Goal: Transaction & Acquisition: Purchase product/service

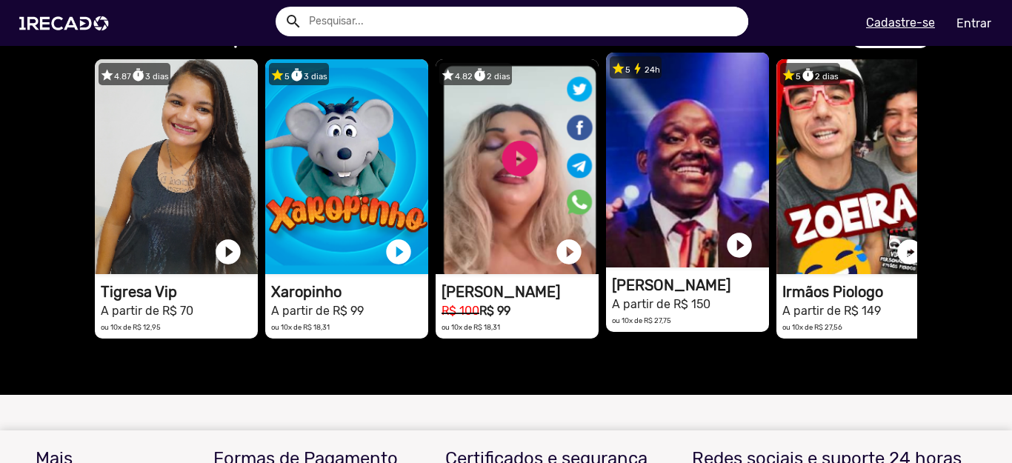
scroll to position [1481, 0]
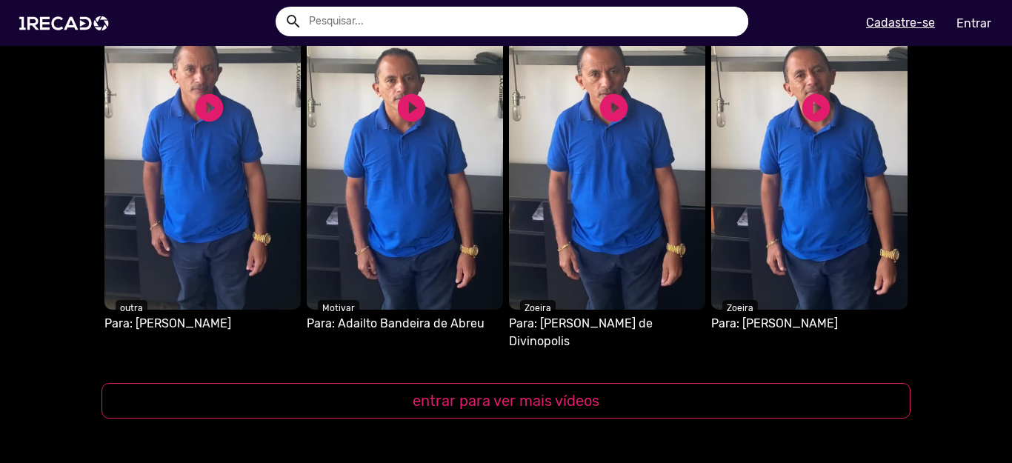
click at [339, 21] on input "text" at bounding box center [523, 22] width 450 height 30
type input "parabens"
click at [279, 7] on button "search" at bounding box center [292, 20] width 26 height 26
click at [648, 13] on input "parabens" at bounding box center [523, 22] width 450 height 30
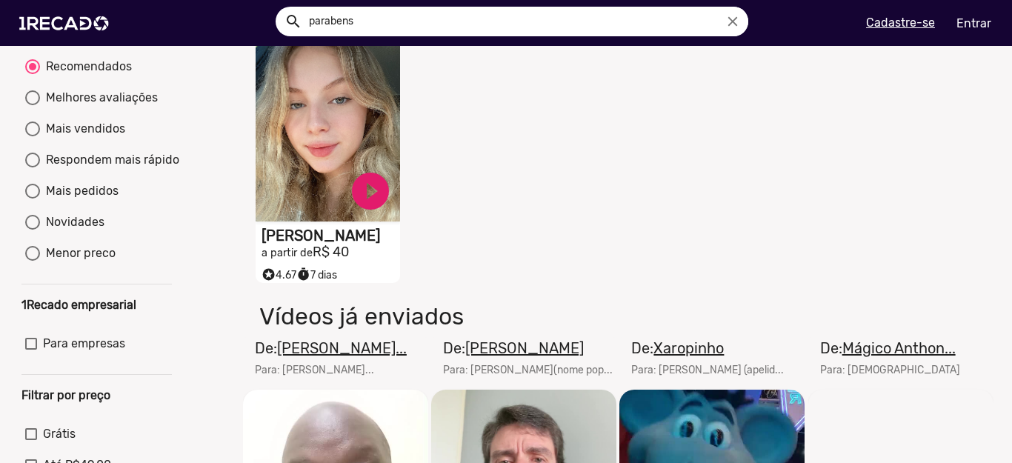
scroll to position [370, 0]
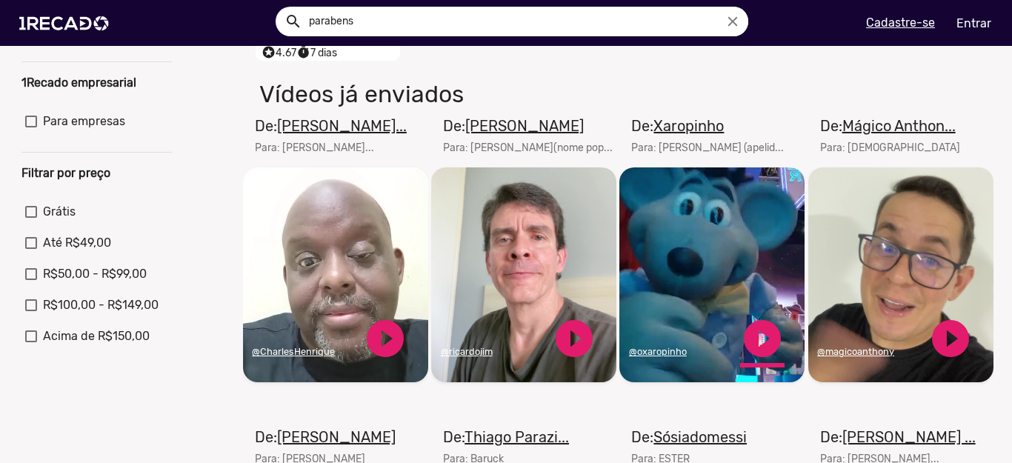
click at [751, 348] on link "play_circle_filled" at bounding box center [762, 338] width 44 height 44
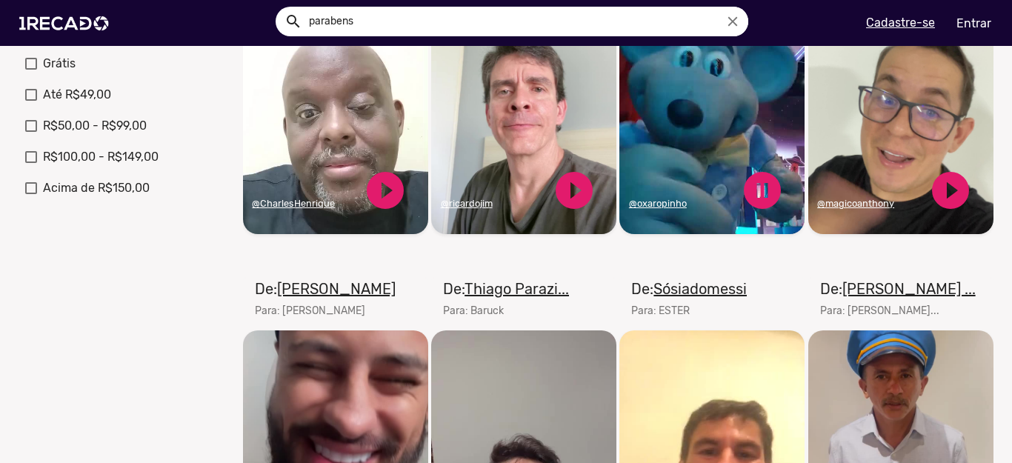
scroll to position [667, 0]
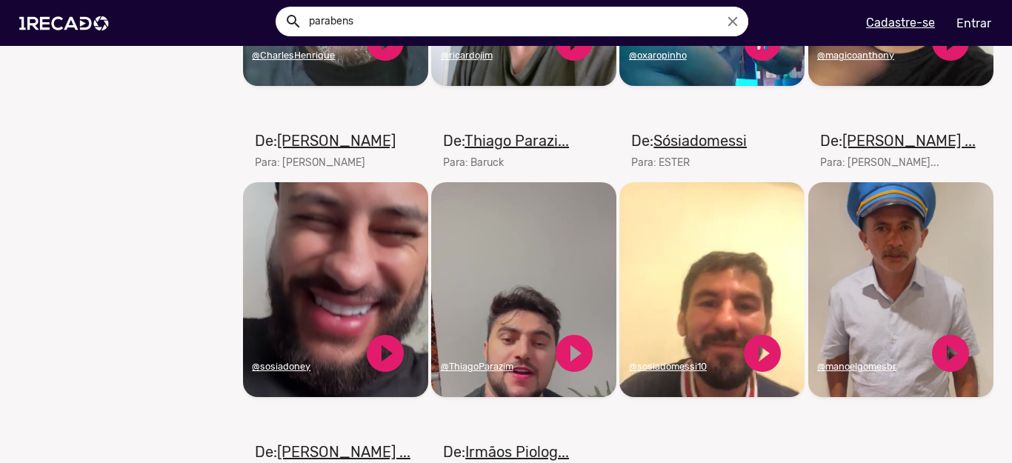
click at [880, 307] on video "Seu navegador não reproduz vídeo em HTML5" at bounding box center [900, 289] width 185 height 215
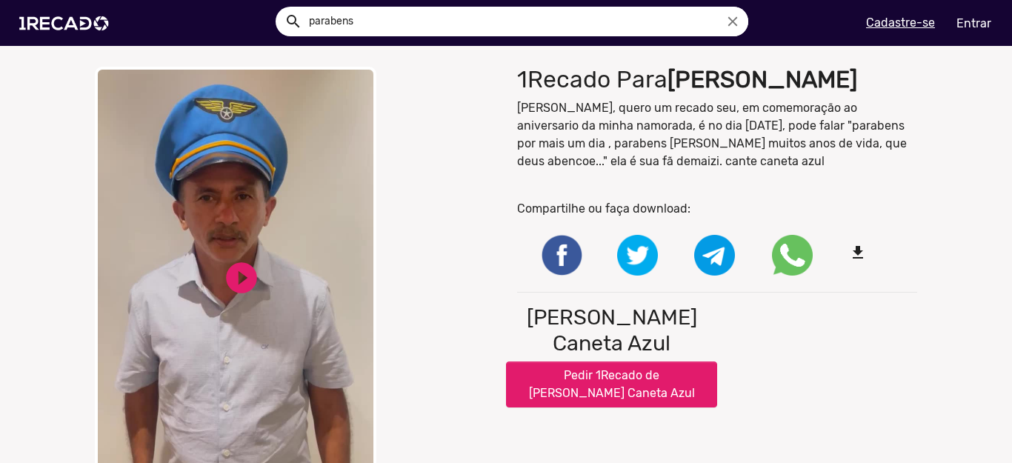
scroll to position [74, 0]
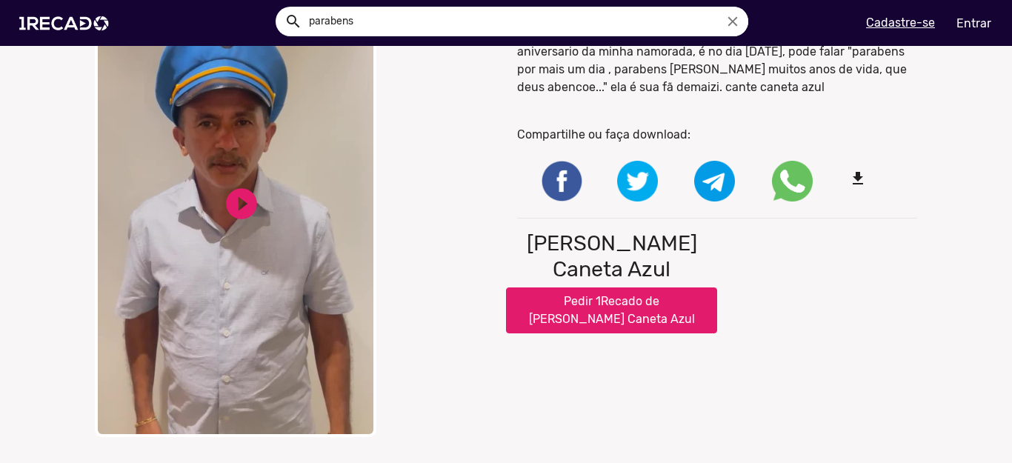
click at [594, 333] on button "Pedir 1Recado de [PERSON_NAME] Caneta Azul" at bounding box center [611, 310] width 211 height 46
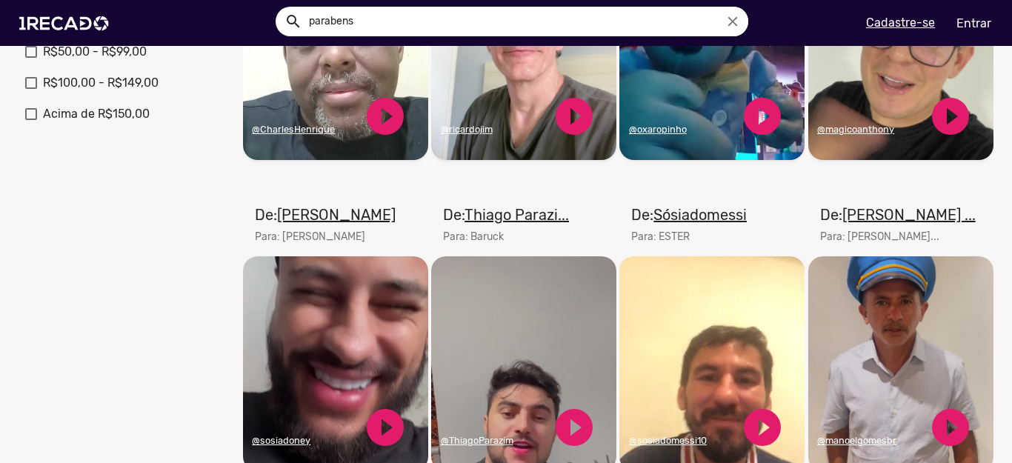
scroll to position [370, 0]
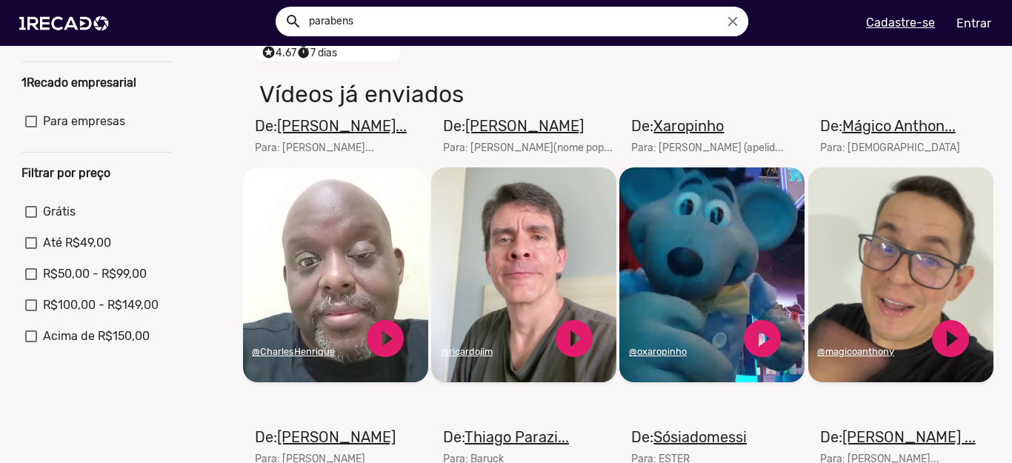
click at [708, 278] on video "Seu navegador não reproduz vídeo em HTML5" at bounding box center [711, 274] width 185 height 215
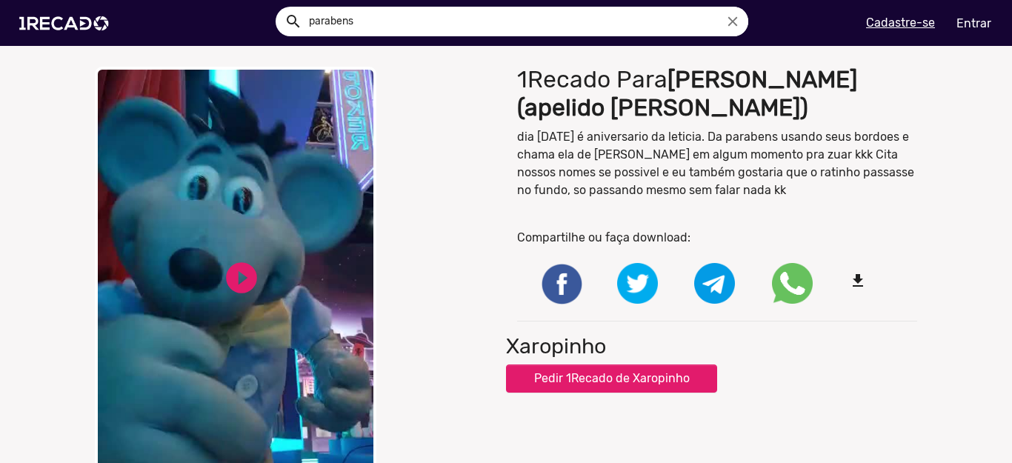
scroll to position [74, 0]
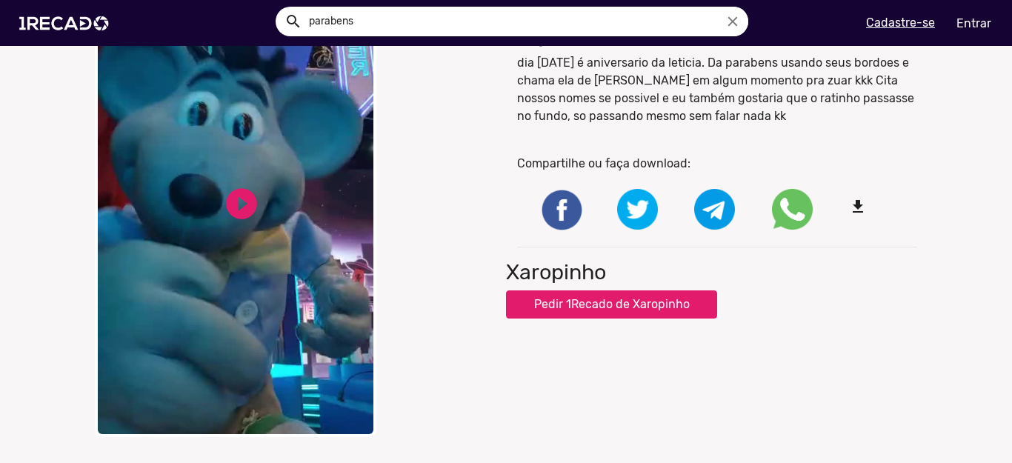
click at [606, 303] on button "Pedir 1Recado de Xaropinho" at bounding box center [611, 304] width 211 height 28
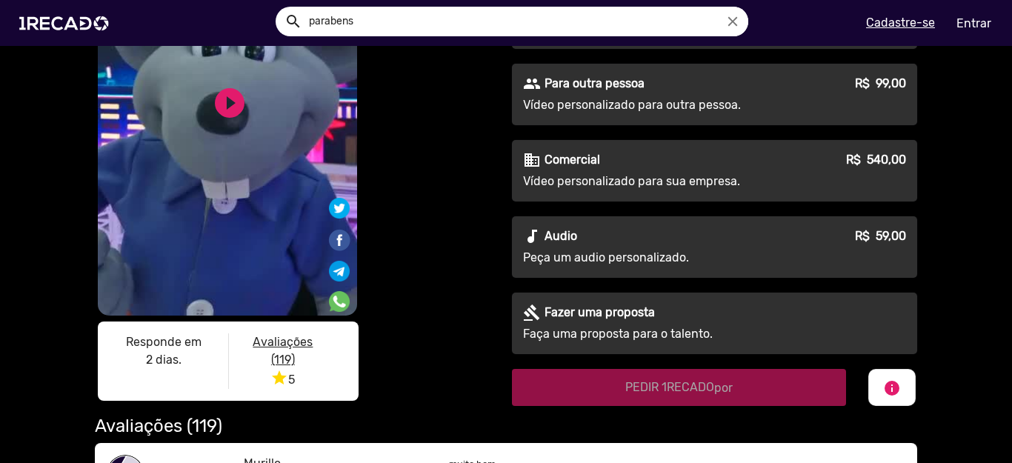
scroll to position [74, 0]
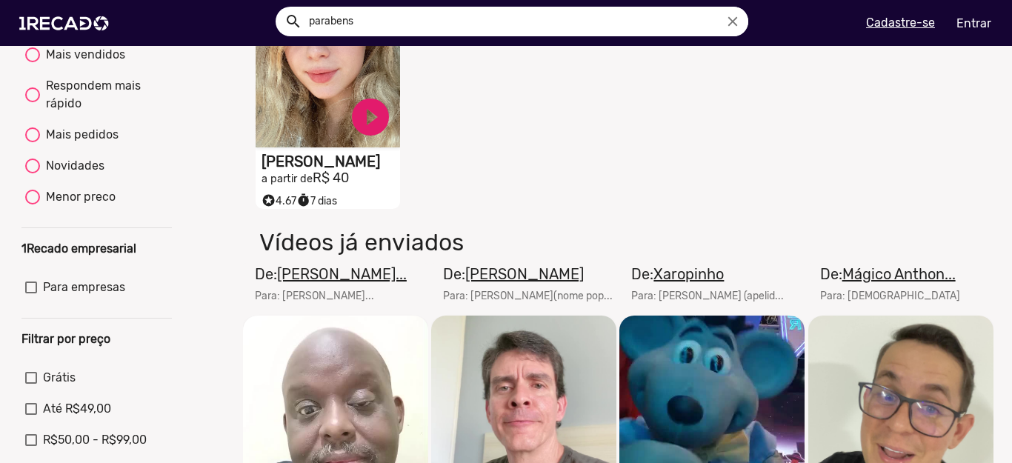
scroll to position [370, 0]
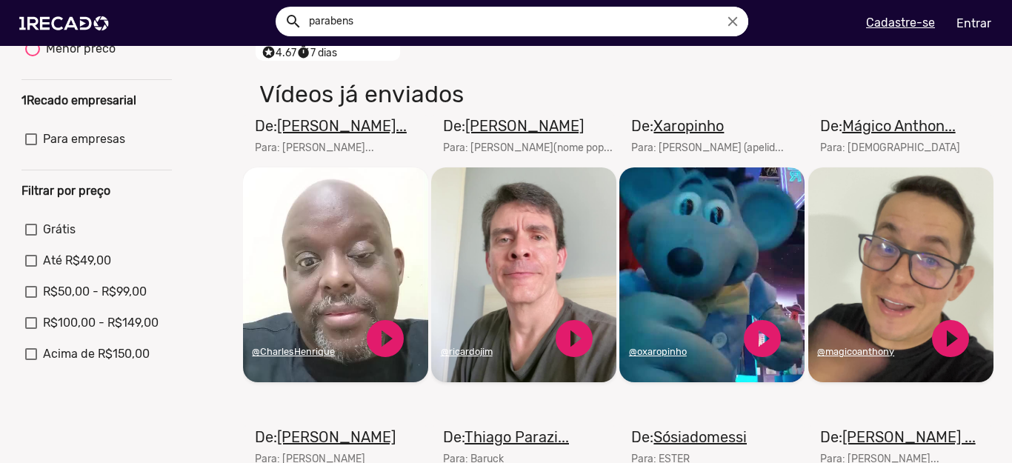
click at [352, 276] on video "Seu navegador não reproduz vídeo em HTML5" at bounding box center [335, 274] width 185 height 215
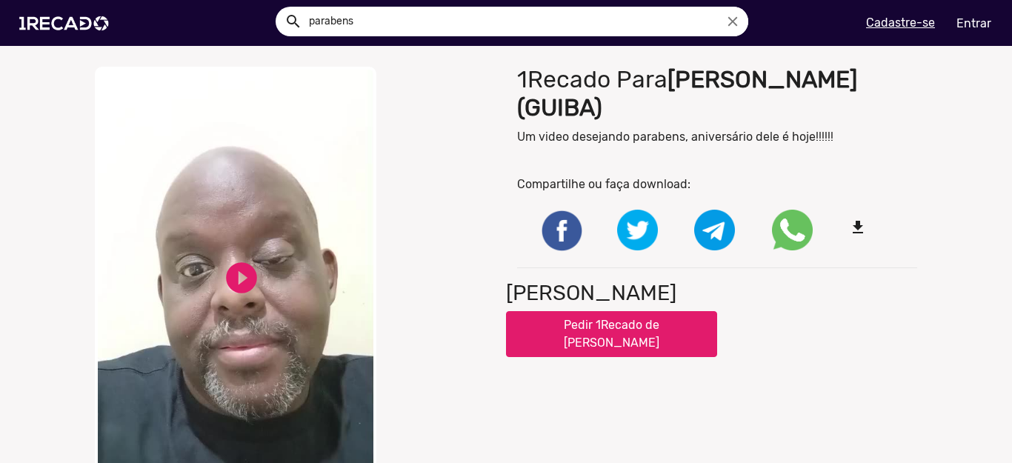
click at [567, 355] on button "Pedir 1Recado de [PERSON_NAME]" at bounding box center [611, 334] width 211 height 46
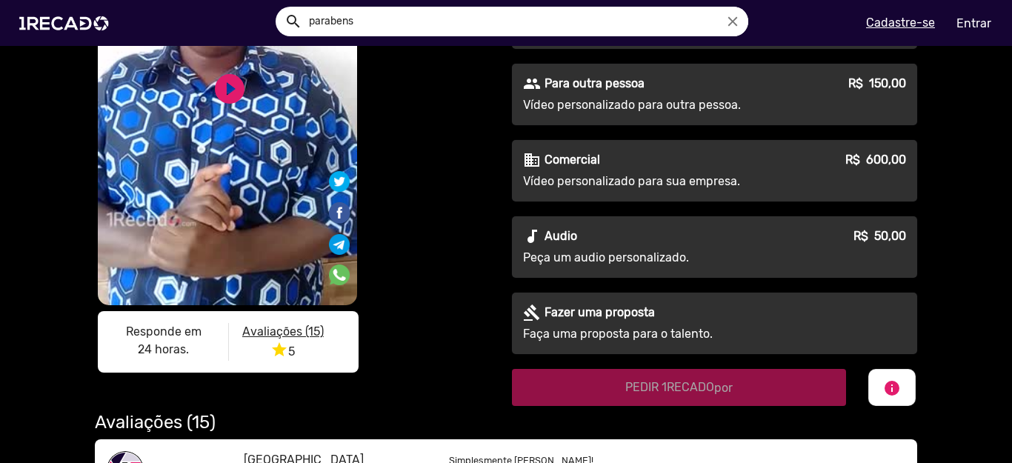
scroll to position [74, 0]
